Goal: Transaction & Acquisition: Purchase product/service

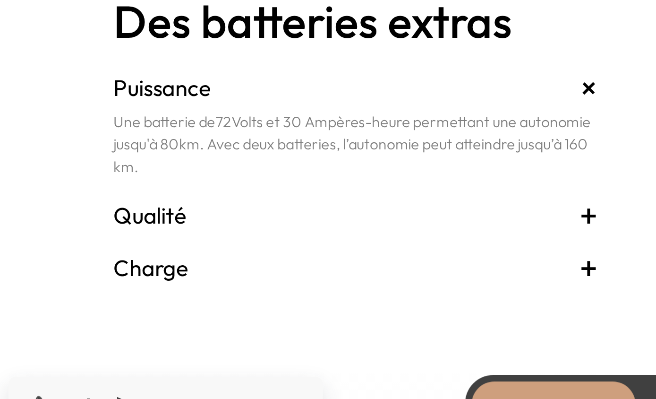
scroll to position [1879, 0]
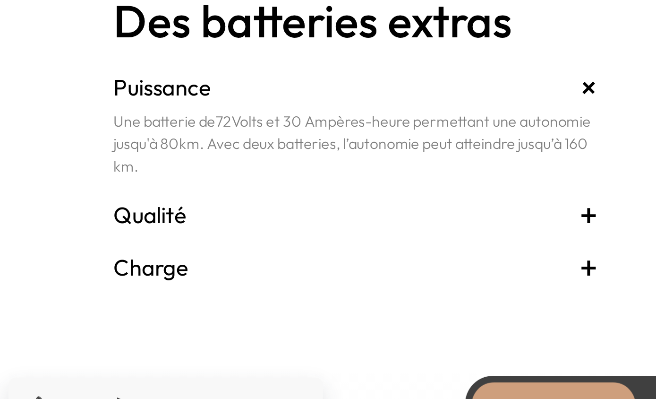
click at [94, 281] on h3 "Qualité +" at bounding box center [191, 288] width 245 height 15
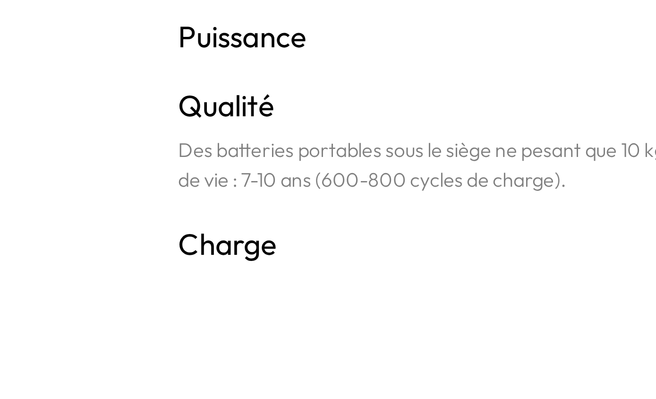
click at [98, 296] on h3 "Charge +" at bounding box center [191, 303] width 245 height 15
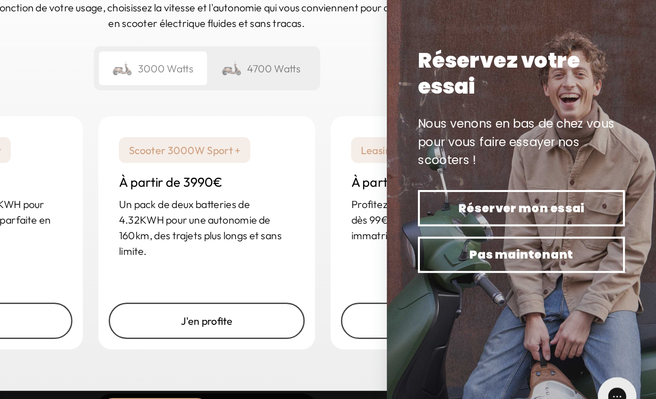
scroll to position [2248, 0]
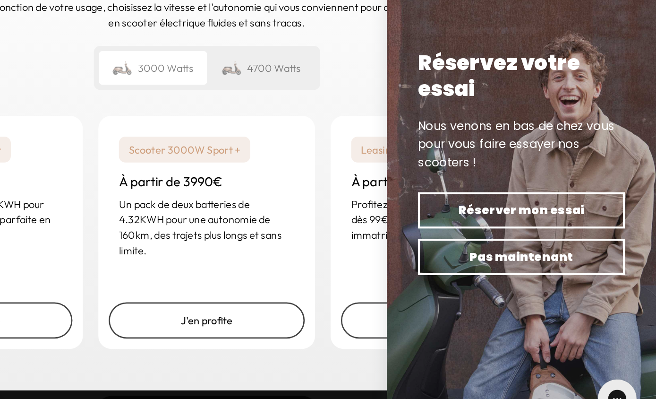
click at [499, 262] on span "Pas maintenant" at bounding box center [558, 268] width 118 height 13
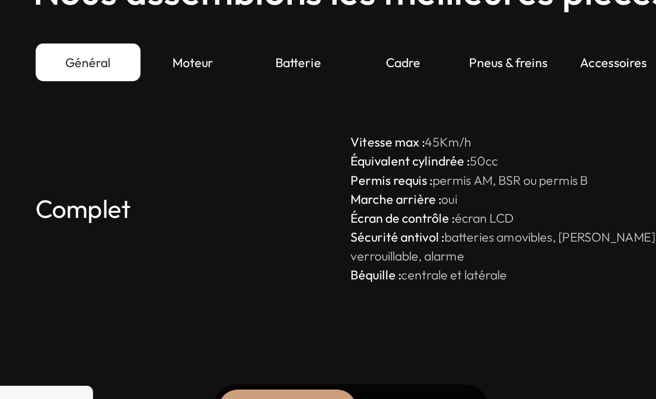
scroll to position [2541, 0]
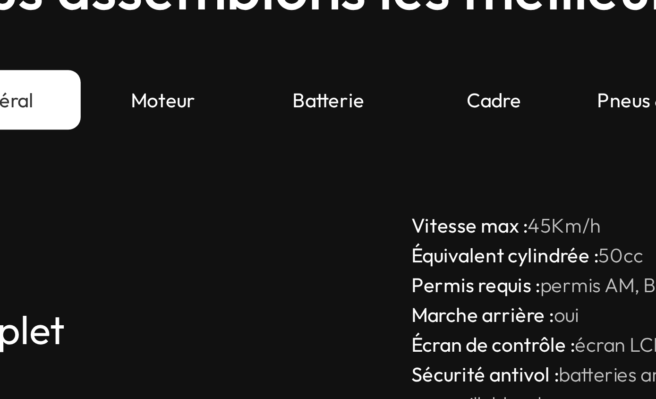
click at [202, 164] on div "Moteur" at bounding box center [233, 175] width 63 height 23
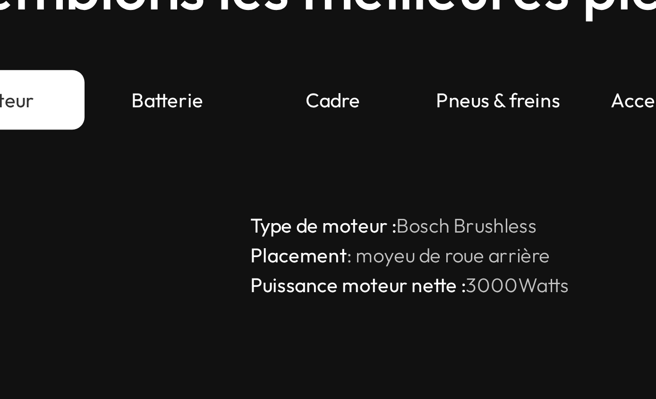
click at [265, 164] on div "Batterie" at bounding box center [296, 175] width 63 height 23
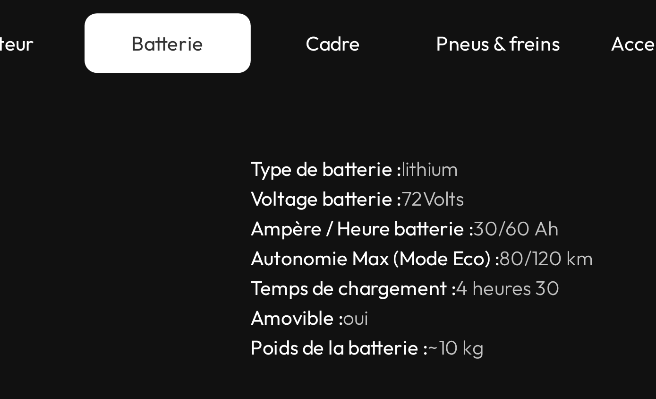
click at [328, 164] on div "Cadre" at bounding box center [359, 175] width 63 height 23
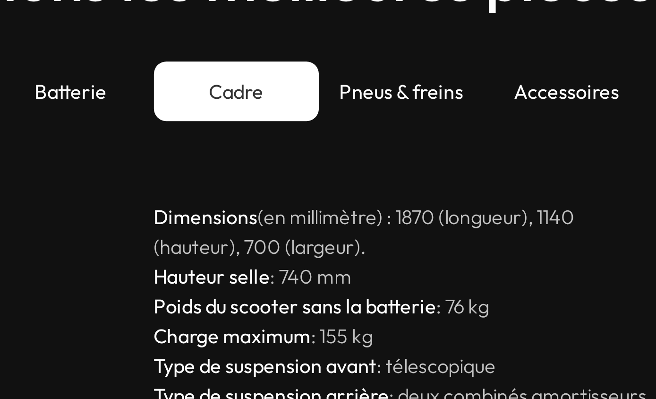
click at [391, 164] on div "Pneus & freins" at bounding box center [422, 175] width 63 height 23
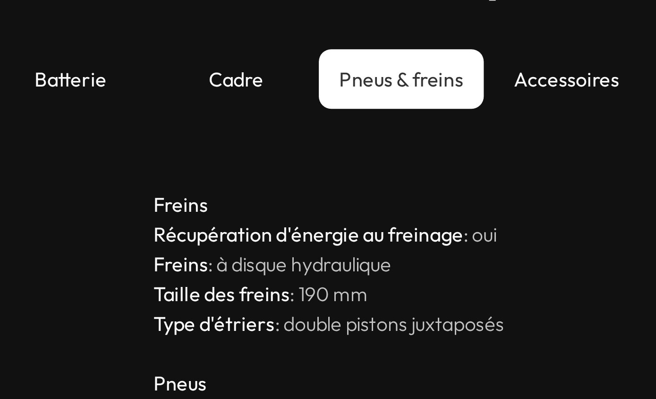
click at [454, 164] on div "Accessoires" at bounding box center [485, 175] width 63 height 23
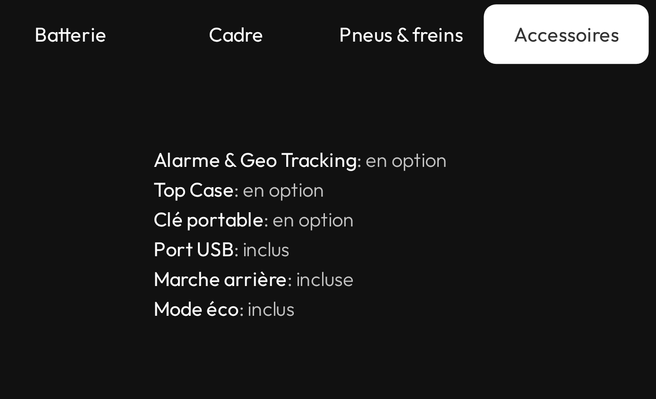
click at [328, 218] on strong "Alarme & Geo Tracking" at bounding box center [366, 222] width 77 height 9
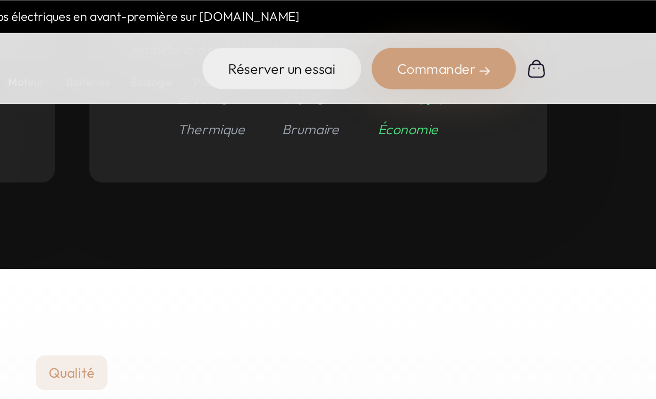
scroll to position [4382, 0]
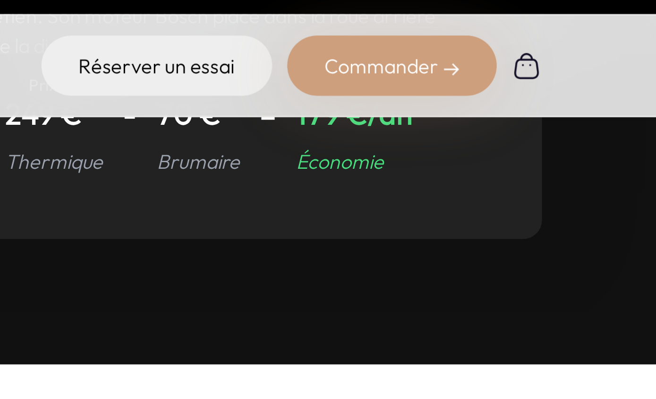
click at [492, 29] on div "Commander" at bounding box center [531, 37] width 79 height 23
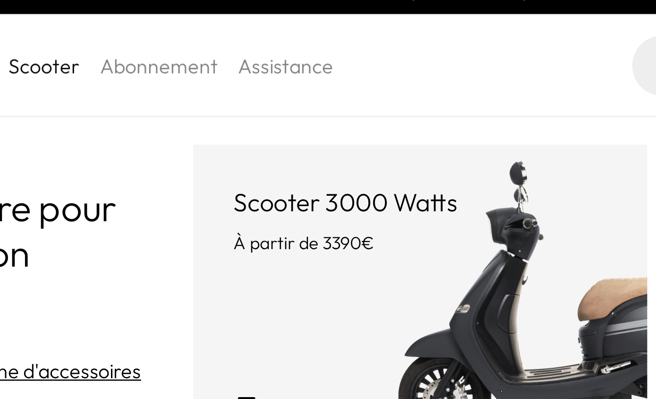
click at [249, 82] on p "Scooter 3000 Watts" at bounding box center [319, 88] width 141 height 13
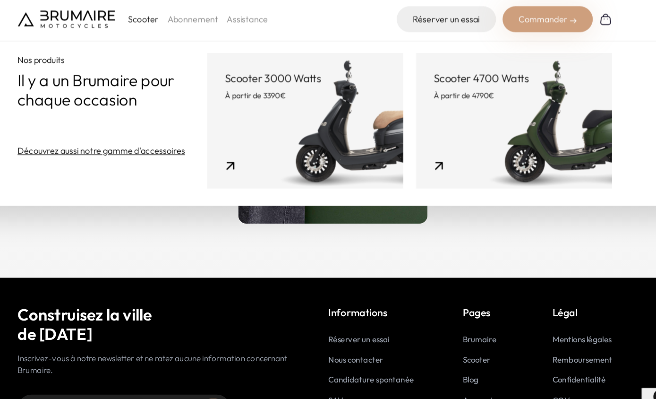
scroll to position [4624, 0]
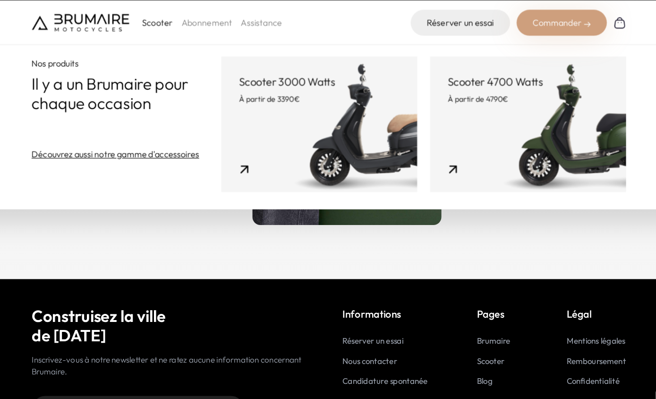
click at [249, 82] on p "Scooter 3000 Watts" at bounding box center [319, 88] width 141 height 13
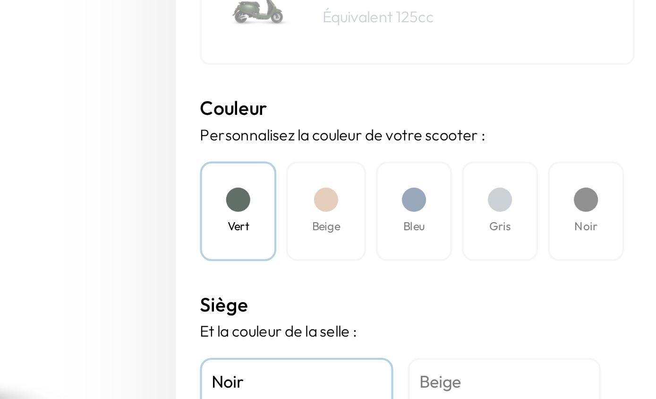
scroll to position [198, 0]
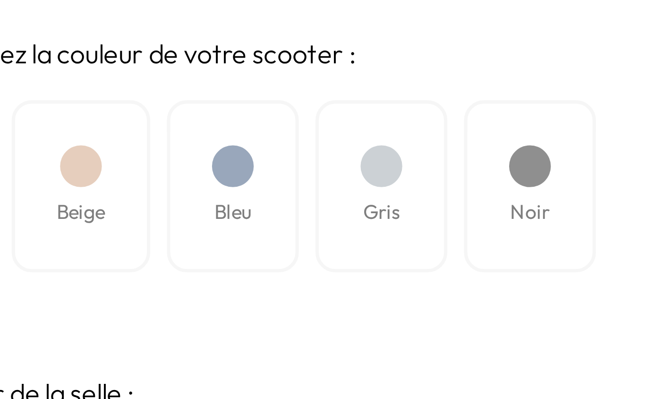
click at [560, 156] on div "Gris" at bounding box center [578, 180] width 37 height 49
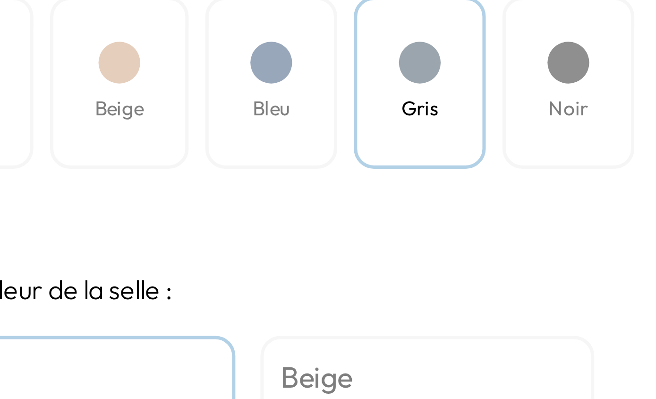
click at [602, 156] on div "Noir" at bounding box center [620, 180] width 37 height 49
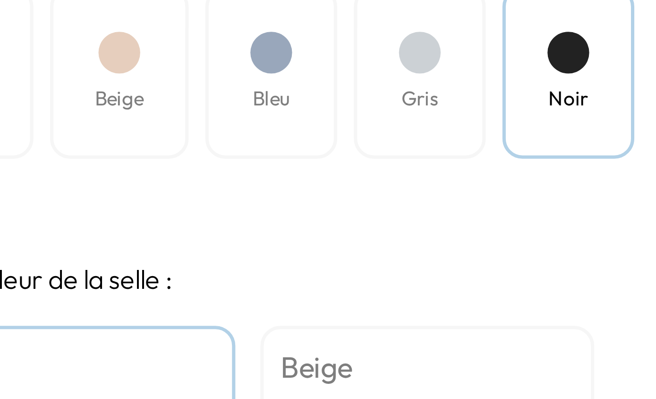
scroll to position [200, 0]
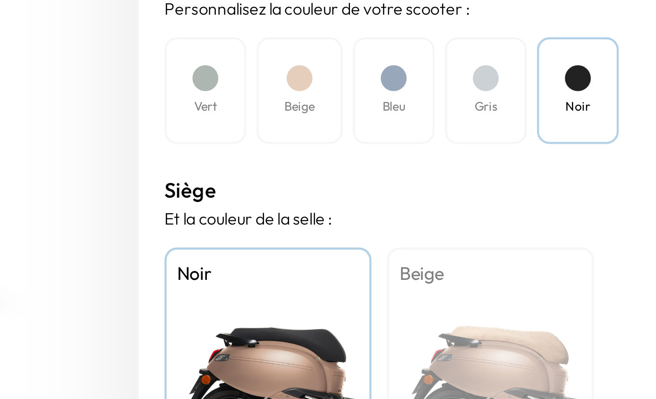
click at [438, 256] on h4 "Noir" at bounding box center [479, 262] width 83 height 12
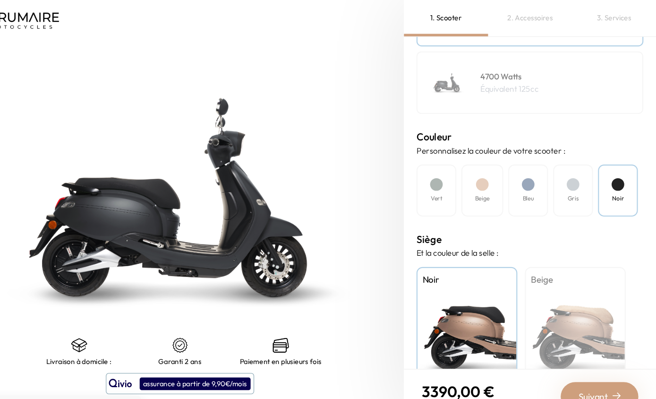
scroll to position [0, 0]
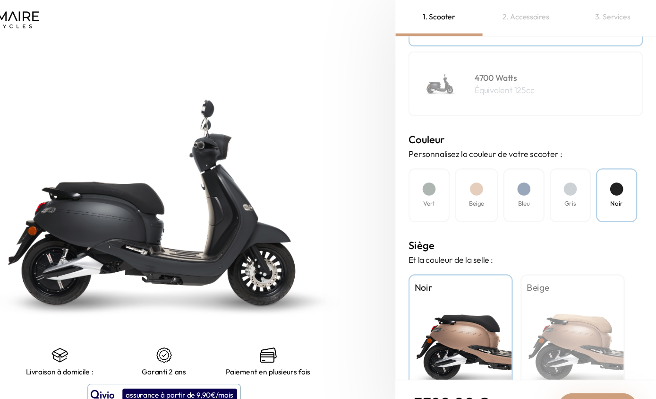
click at [574, 181] on h4 "Gris" at bounding box center [579, 185] width 10 height 9
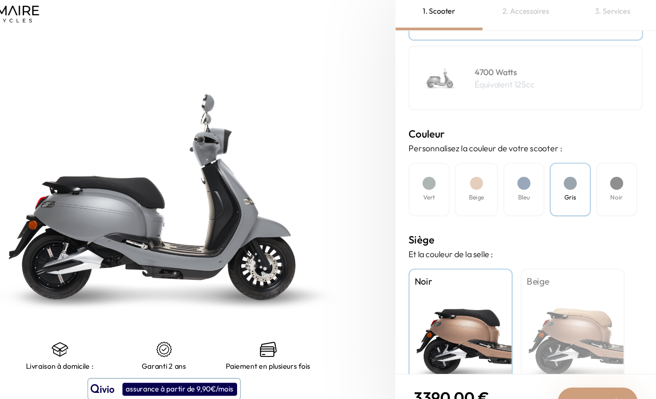
scroll to position [34, 0]
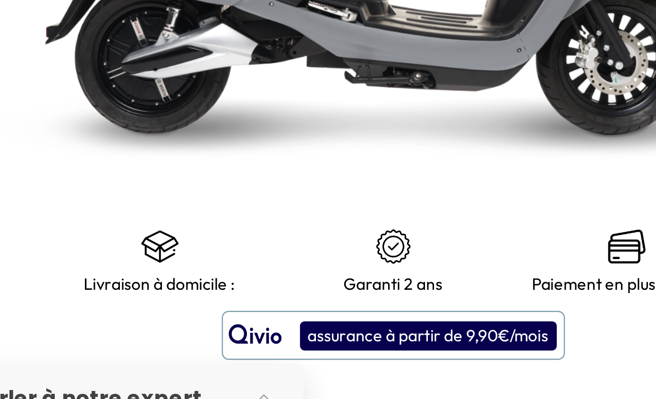
click at [108, 316] on img at bounding box center [115, 323] width 15 height 15
click at [204, 353] on div "assurance à partir de 9,90€/mois" at bounding box center [224, 359] width 104 height 12
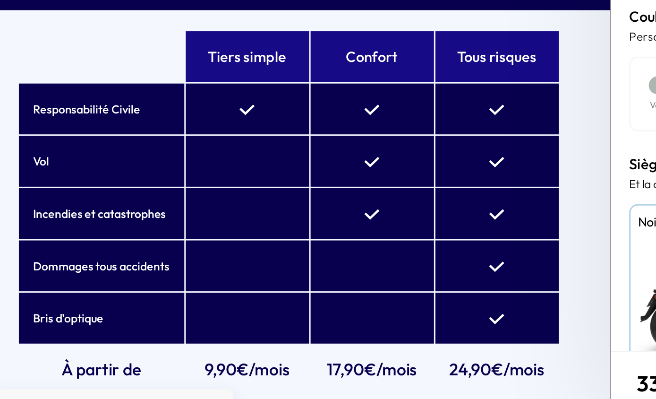
click at [337, 342] on td "24,90€/mois" at bounding box center [346, 358] width 80 height 33
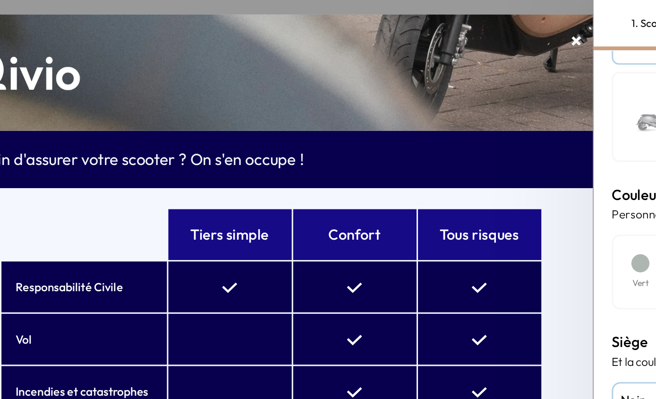
scroll to position [0, 0]
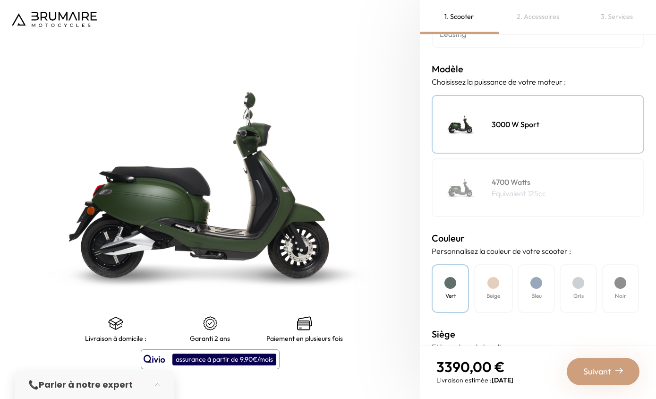
scroll to position [90, 0]
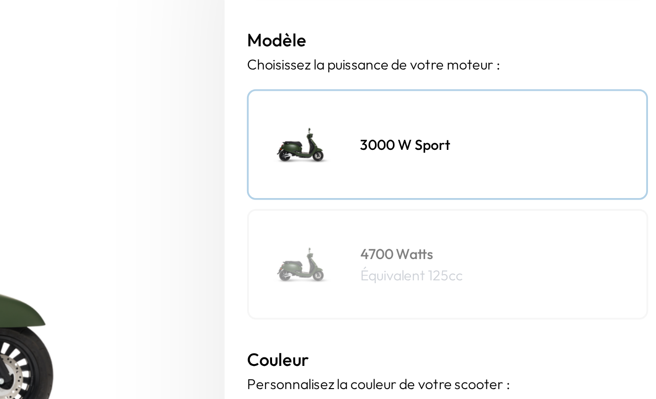
click at [492, 119] on h4 "3000 W Sport" at bounding box center [516, 124] width 48 height 11
click at [432, 95] on div "3000 W Sport" at bounding box center [538, 124] width 213 height 59
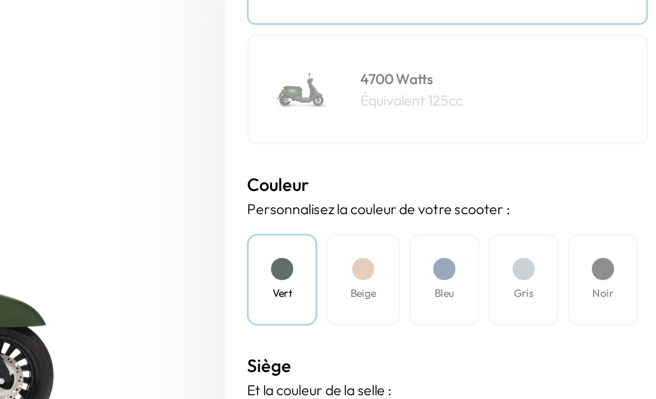
scroll to position [183, 0]
click at [560, 172] on div "Gris" at bounding box center [578, 196] width 37 height 49
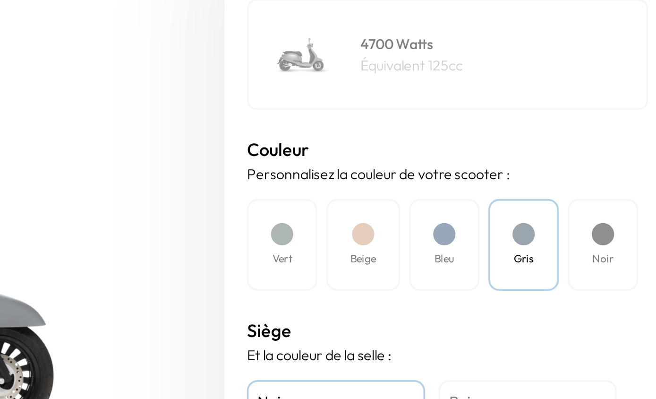
scroll to position [200, 0]
click at [438, 256] on h4 "Noir" at bounding box center [479, 262] width 83 height 12
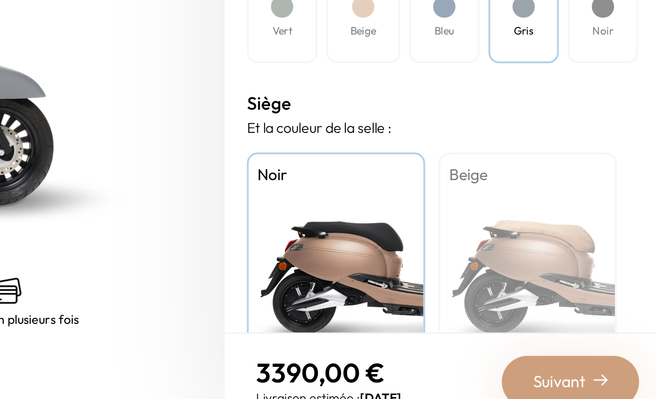
scroll to position [34, 0]
click at [583, 365] on span "Suivant" at bounding box center [597, 371] width 28 height 13
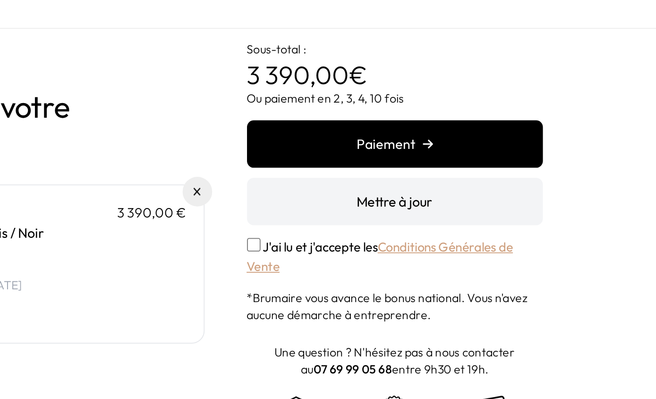
click at [376, 150] on label "J'ai lu et j'accepte les Conditions Générales de Vente" at bounding box center [450, 160] width 149 height 20
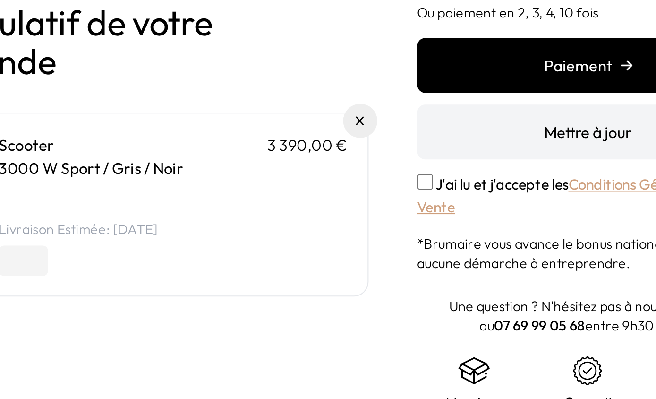
click at [376, 84] on button "Paiement" at bounding box center [458, 97] width 165 height 26
